Goal: Transaction & Acquisition: Purchase product/service

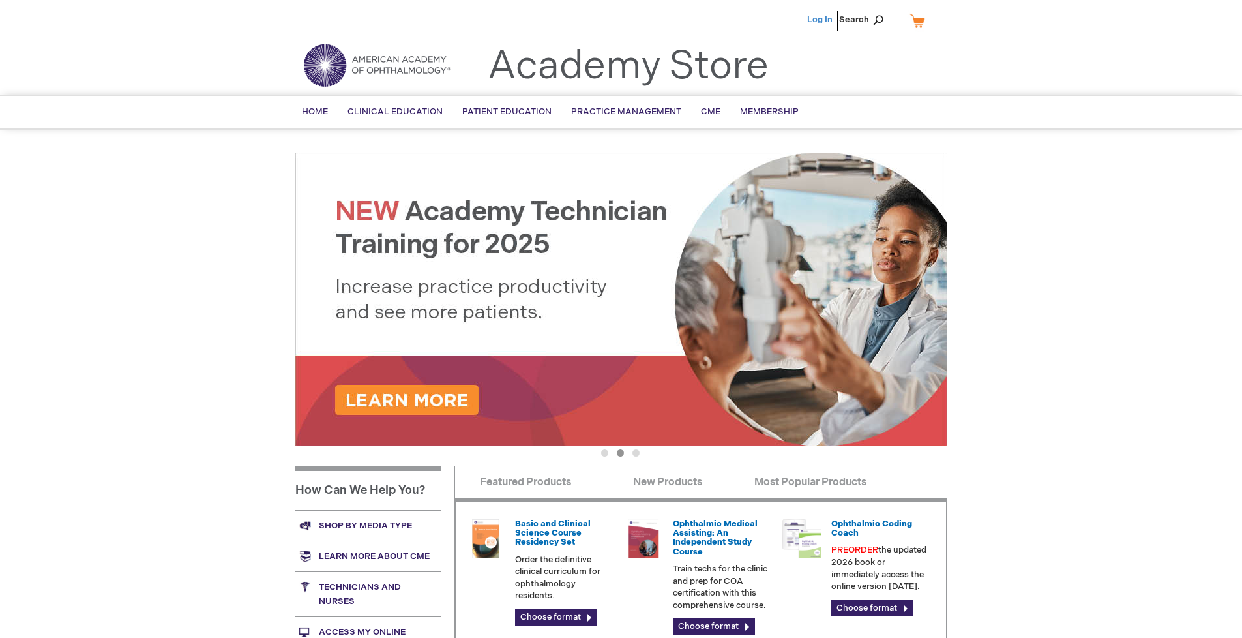
click at [821, 20] on link "Log In" at bounding box center [819, 19] width 25 height 10
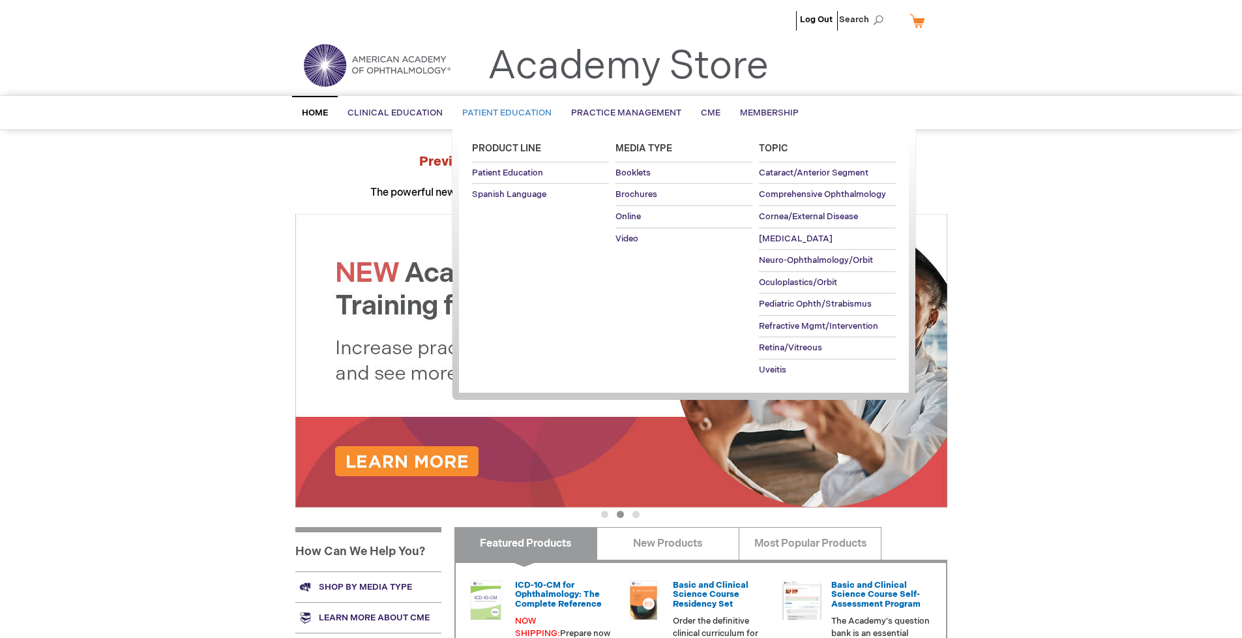
click at [503, 113] on span "Patient Education" at bounding box center [506, 113] width 89 height 10
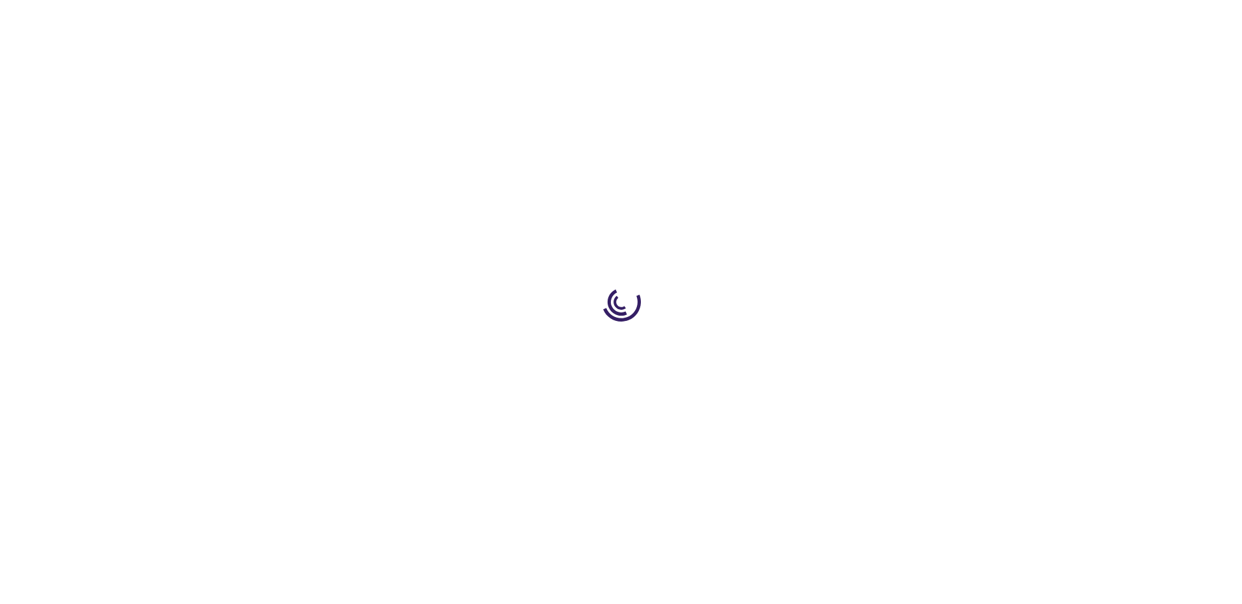
click at [822, 353] on span "Add to Cart" at bounding box center [815, 353] width 53 height 12
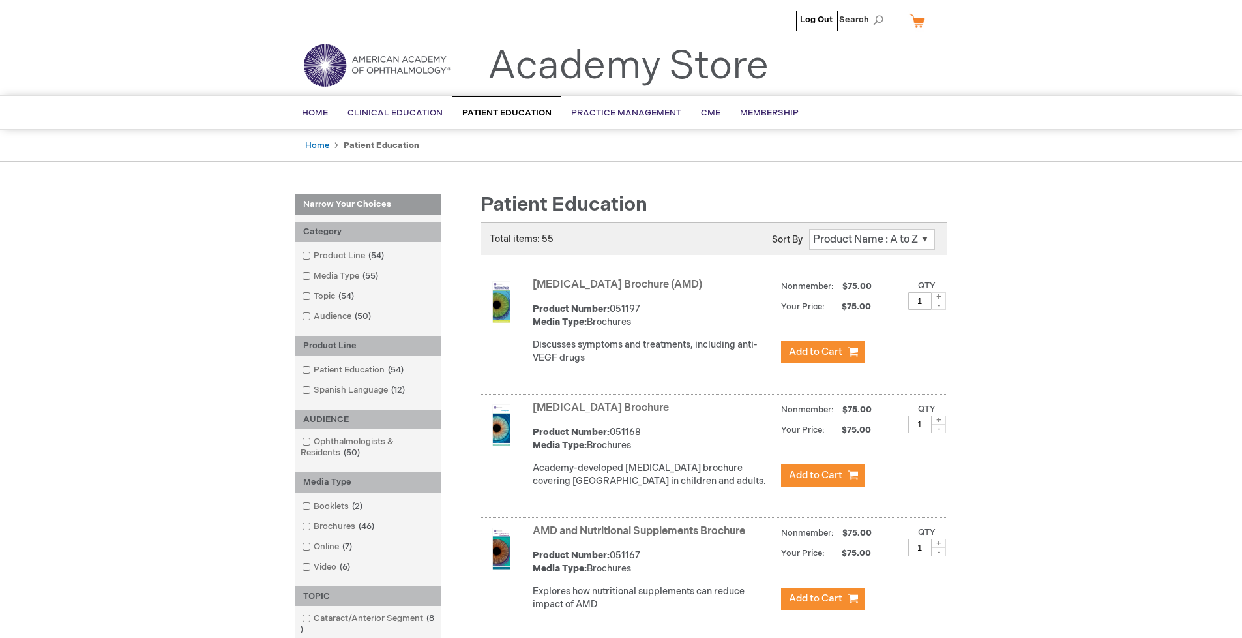
click at [642, 537] on link "AMD and Nutritional Supplements Brochure" at bounding box center [639, 531] width 213 height 12
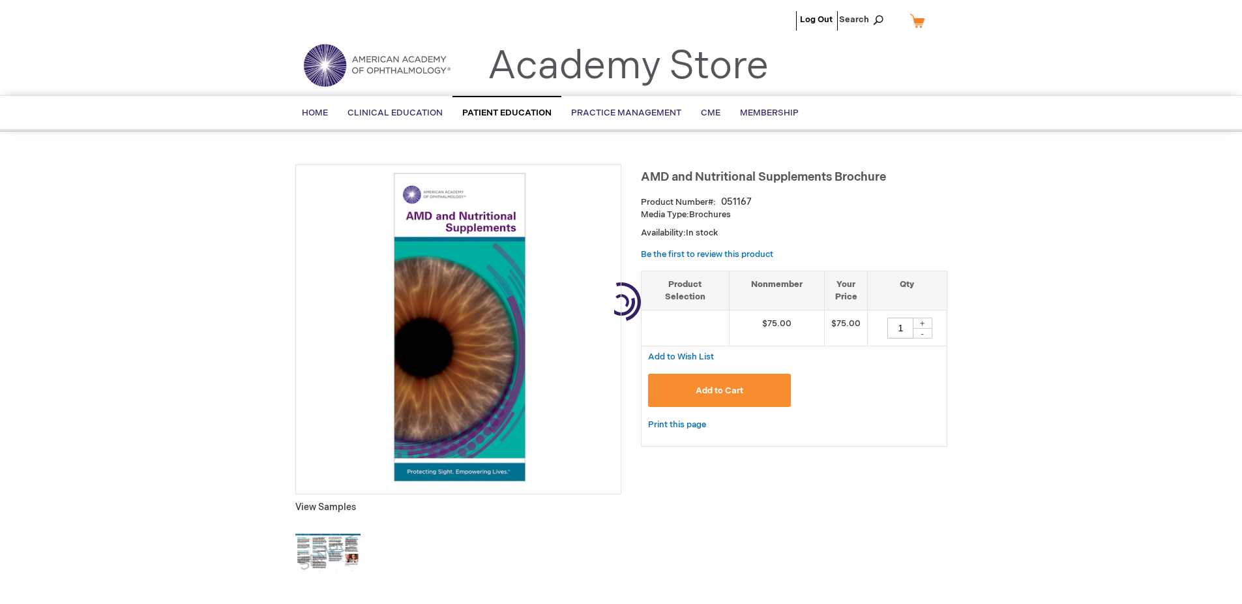
click at [719, 391] on span "Add to Cart" at bounding box center [720, 390] width 48 height 10
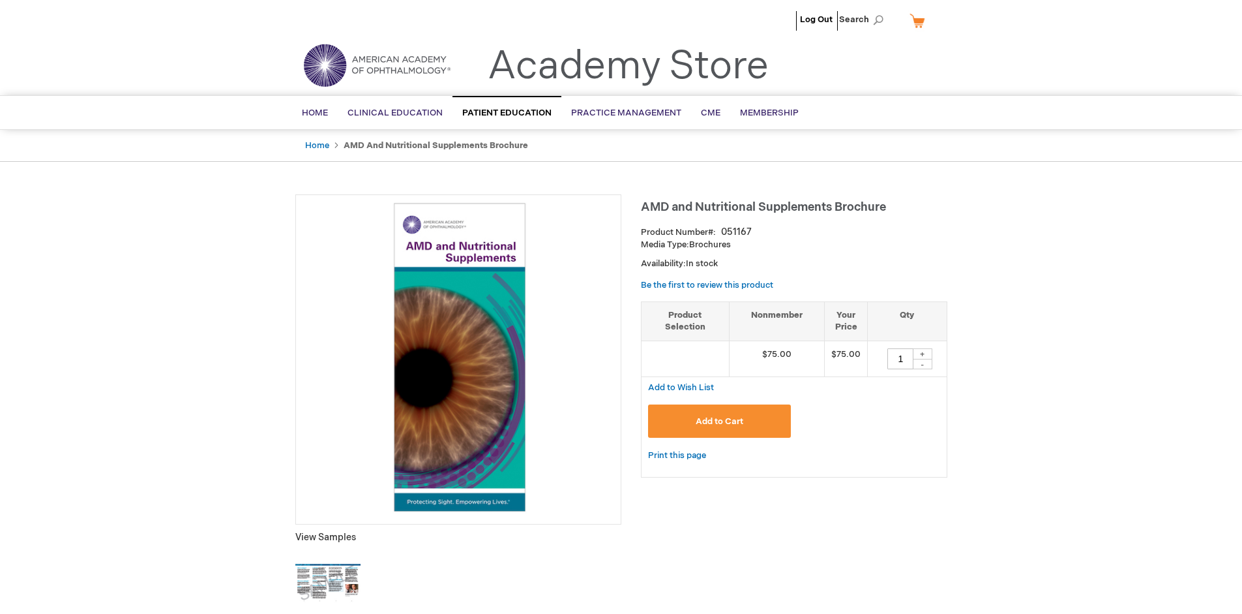
type input "1"
click at [922, 20] on link "My Cart" at bounding box center [922, 20] width 31 height 23
